Goal: Register for event/course

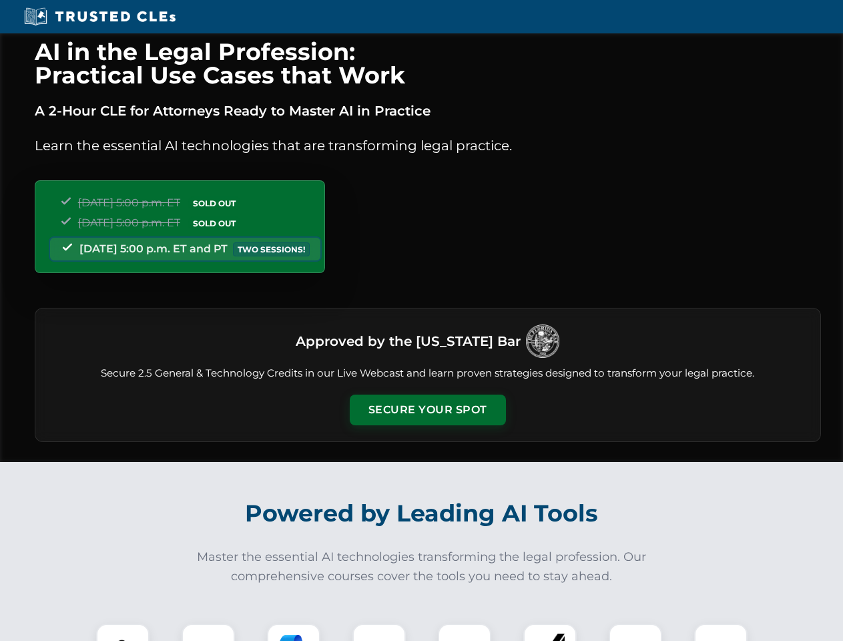
click at [427, 410] on button "Secure Your Spot" at bounding box center [428, 409] width 156 height 31
click at [123, 632] on img at bounding box center [122, 650] width 39 height 39
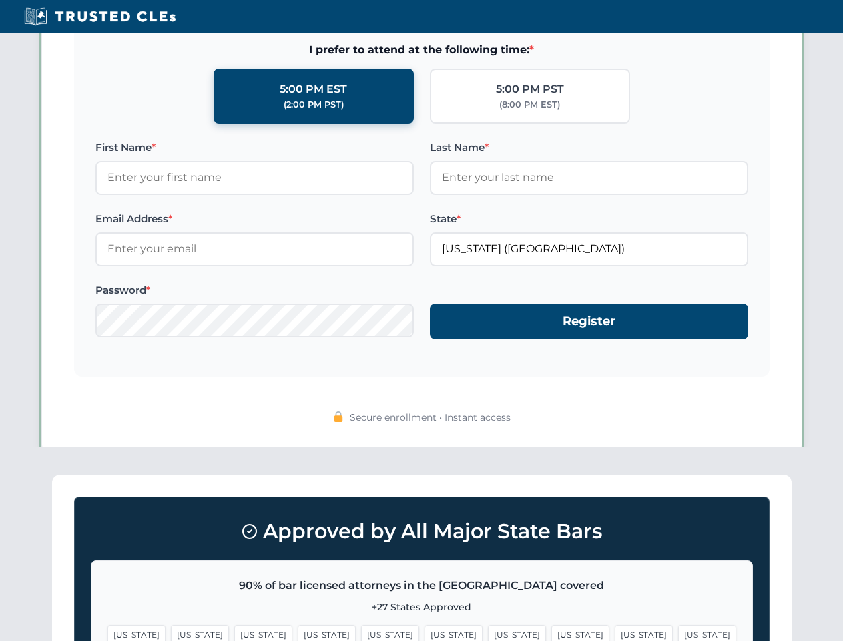
click at [488, 632] on span "[US_STATE]" at bounding box center [517, 634] width 58 height 19
click at [615, 632] on span "[US_STATE]" at bounding box center [644, 634] width 58 height 19
